Goal: Task Accomplishment & Management: Manage account settings

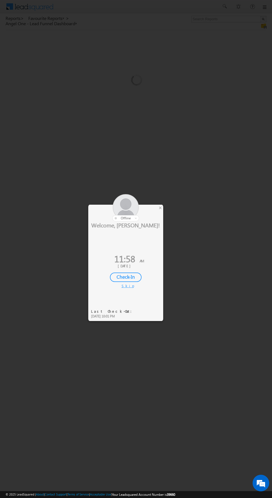
click at [163, 217] on div at bounding box center [125, 207] width 75 height 27
click at [157, 207] on div at bounding box center [125, 207] width 75 height 27
click at [158, 213] on div at bounding box center [125, 207] width 75 height 27
click at [155, 209] on div at bounding box center [125, 207] width 75 height 27
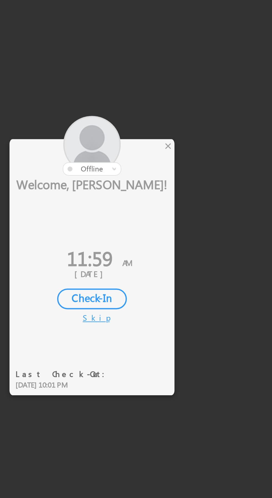
click at [161, 209] on div "×" at bounding box center [160, 208] width 6 height 6
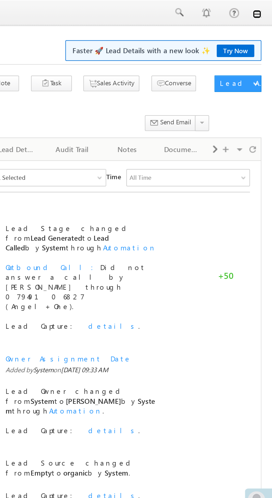
click at [266, 9] on link at bounding box center [264, 7] width 4 height 4
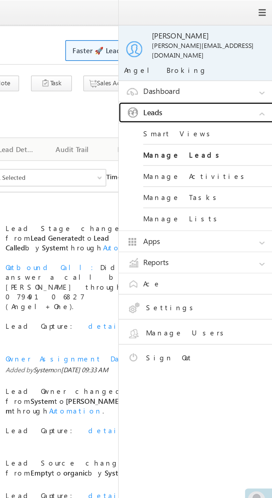
click at [239, 53] on link "Leads" at bounding box center [234, 57] width 83 height 11
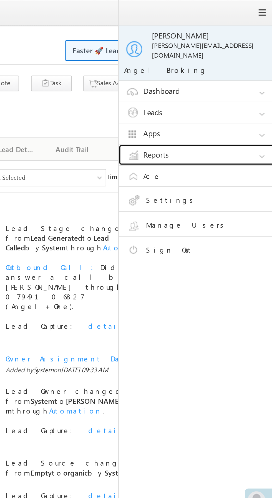
click at [239, 74] on link "Reports" at bounding box center [234, 79] width 83 height 11
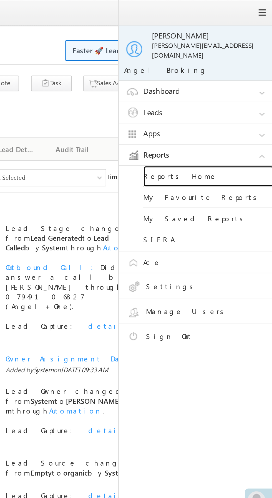
click at [240, 87] on link "Reports Home" at bounding box center [239, 90] width 67 height 11
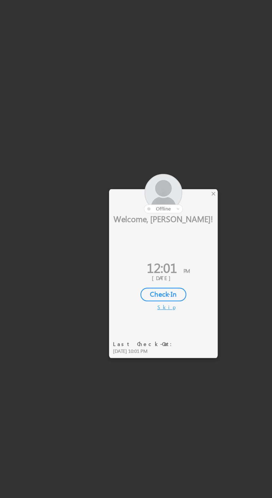
click at [161, 210] on div "×" at bounding box center [160, 208] width 6 height 6
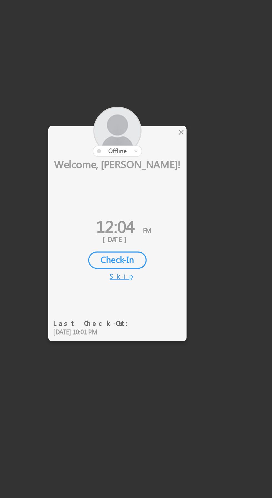
click at [162, 210] on div "×" at bounding box center [160, 208] width 6 height 6
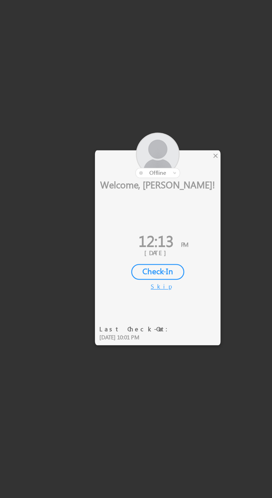
click at [162, 209] on div "×" at bounding box center [160, 208] width 6 height 6
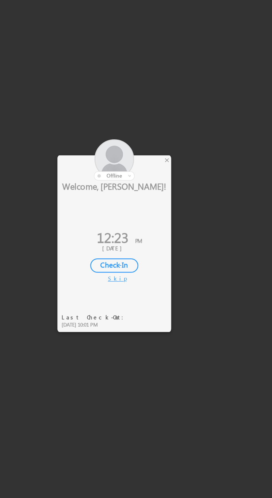
click at [160, 210] on div "×" at bounding box center [160, 208] width 6 height 6
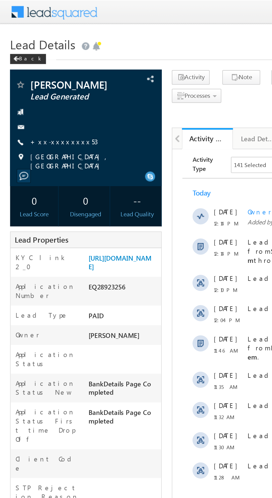
click at [34, 79] on link "+xx-xxxxxxxx53" at bounding box center [35, 77] width 37 height 5
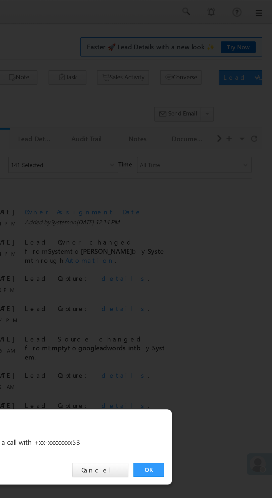
click at [205, 260] on link "OK" at bounding box center [203, 258] width 17 height 8
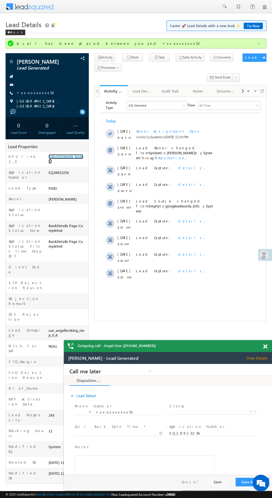
click at [60, 164] on link "https://angelbroking1-pk3em7sa.customui-test.leadsquared.com?leadId=665d6425-19…" at bounding box center [66, 158] width 35 height 9
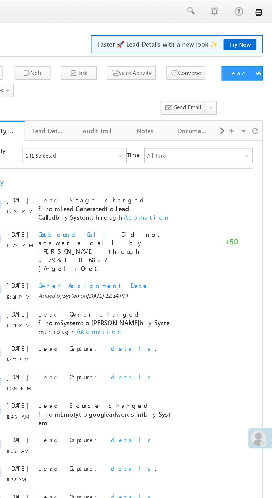
click at [265, 7] on link at bounding box center [264, 7] width 4 height 4
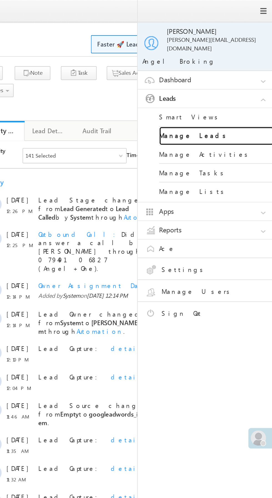
click at [244, 74] on link "Manage Leads" at bounding box center [239, 79] width 67 height 11
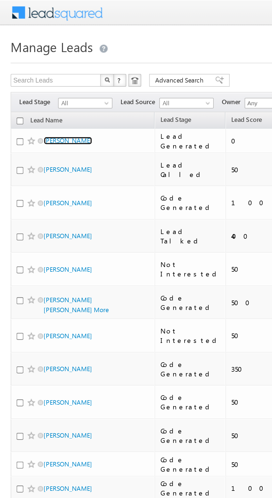
click at [40, 75] on link "Ganesh Birangal" at bounding box center [35, 73] width 25 height 4
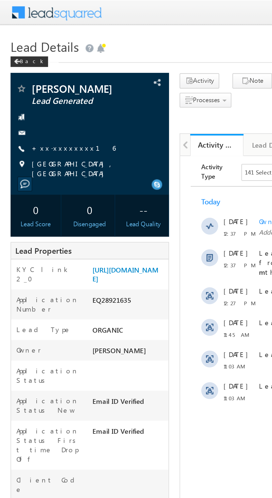
click at [34, 79] on link "+xx-xxxxxxxx16" at bounding box center [39, 77] width 44 height 5
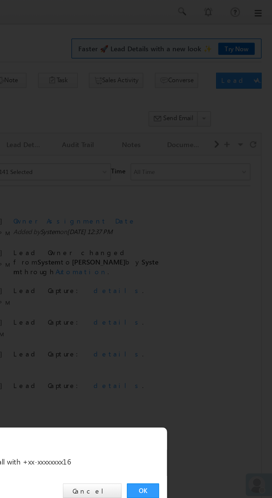
click at [205, 259] on link "OK" at bounding box center [203, 258] width 17 height 8
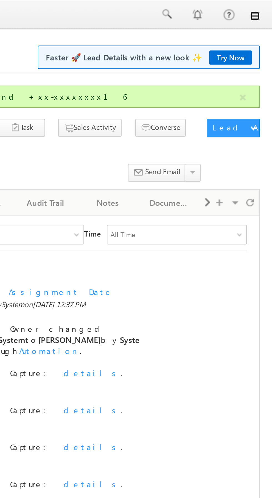
click at [264, 8] on link at bounding box center [264, 7] width 4 height 4
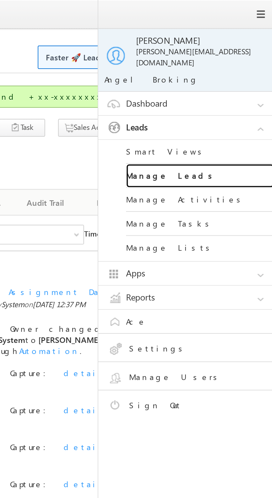
click at [244, 75] on link "Manage Leads" at bounding box center [239, 79] width 67 height 11
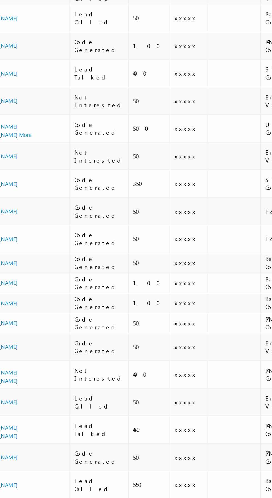
scroll to position [0, 3]
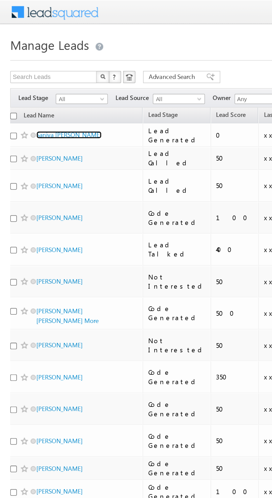
click at [39, 75] on link "Saniya [PERSON_NAME]" at bounding box center [37, 73] width 35 height 4
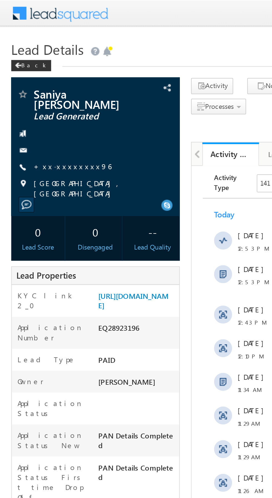
click at [31, 85] on link "+xx-xxxxxxxx96" at bounding box center [36, 82] width 38 height 5
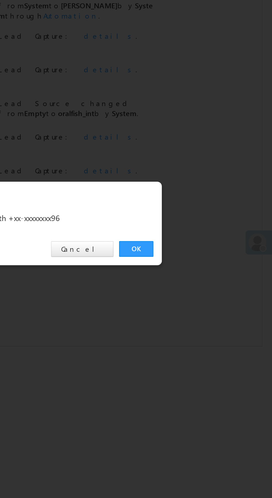
click at [203, 260] on link "OK" at bounding box center [203, 258] width 17 height 8
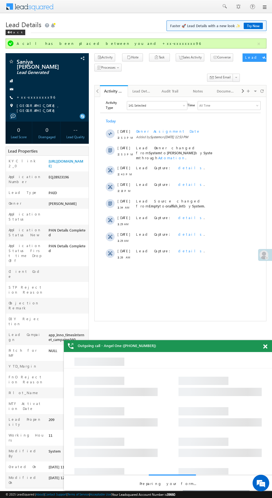
click at [126, 262] on div "Activity Type 141 Selected Select All Sales Activities 1 Sales Activity Email A…" at bounding box center [180, 181] width 160 height 167
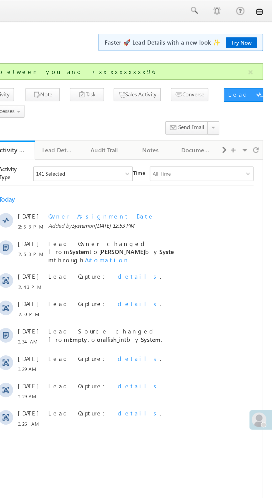
click at [264, 7] on link at bounding box center [264, 7] width 4 height 4
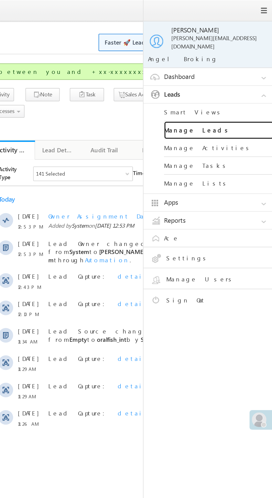
click at [247, 75] on link "Manage Leads" at bounding box center [239, 79] width 67 height 11
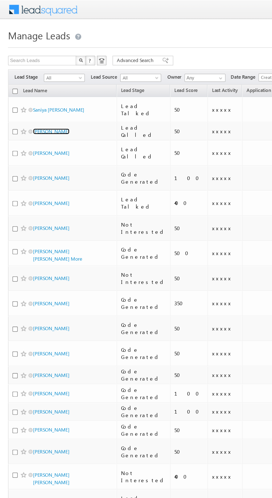
click at [43, 89] on link "[PERSON_NAME]" at bounding box center [35, 91] width 25 height 4
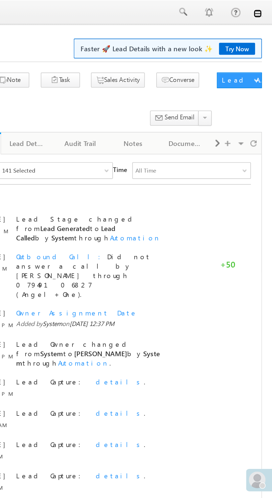
click at [266, 9] on link at bounding box center [264, 7] width 4 height 4
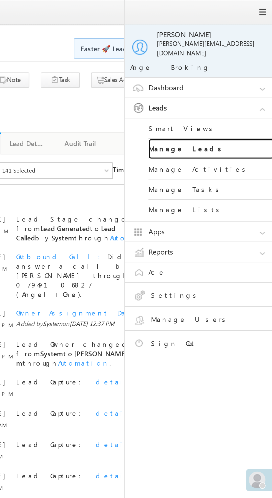
click at [243, 74] on link "Manage Leads" at bounding box center [239, 79] width 67 height 11
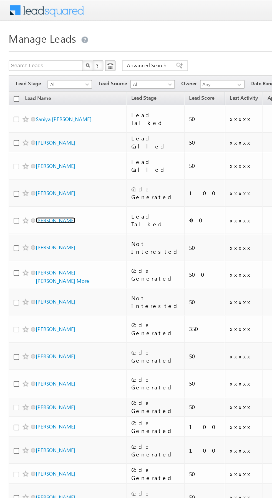
click at [42, 138] on link "[PERSON_NAME]" at bounding box center [35, 140] width 25 height 4
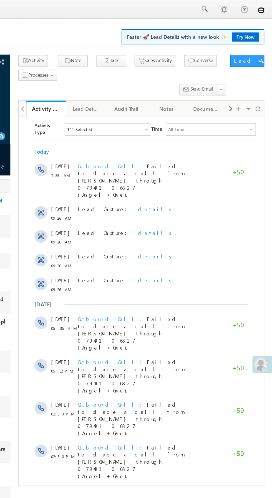
click at [264, 7] on link at bounding box center [264, 7] width 4 height 4
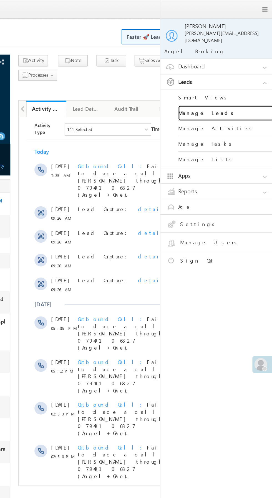
click at [245, 77] on link "Manage Leads" at bounding box center [239, 79] width 67 height 11
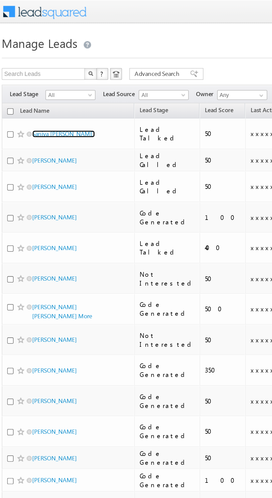
click at [44, 75] on link "Saniya [PERSON_NAME]" at bounding box center [40, 76] width 35 height 4
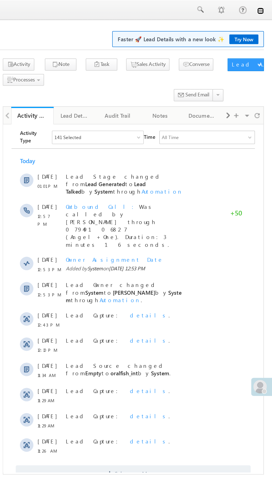
click at [264, 7] on link at bounding box center [264, 7] width 4 height 4
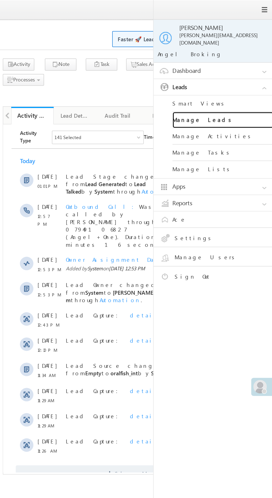
click at [245, 76] on link "Manage Leads" at bounding box center [239, 79] width 67 height 11
